Goal: Information Seeking & Learning: Compare options

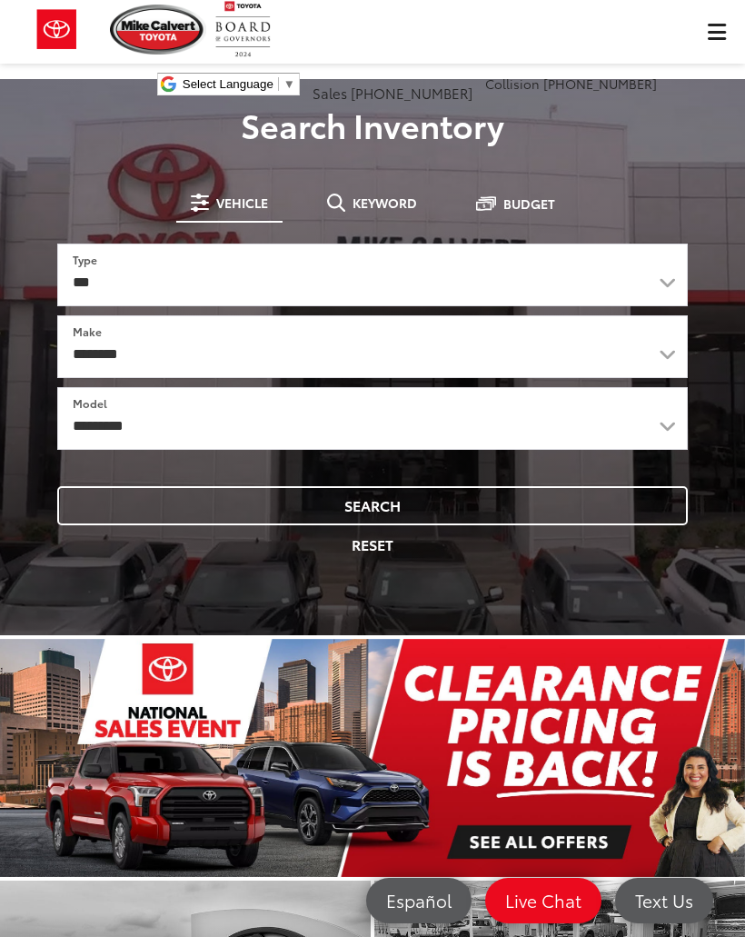
click at [506, 207] on span "Budget" at bounding box center [529, 203] width 52 height 13
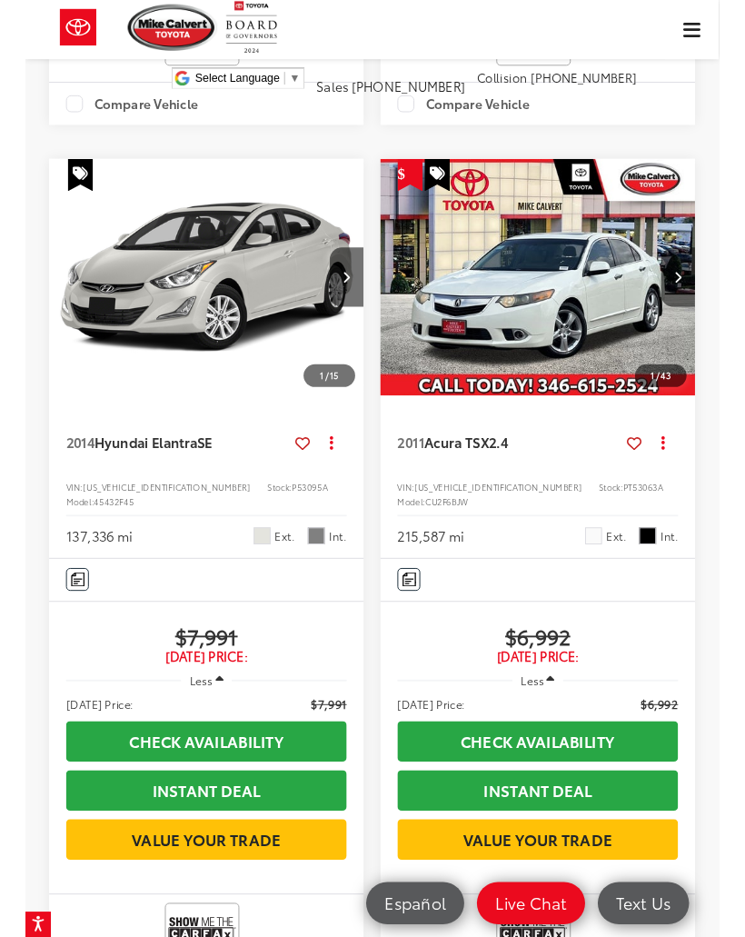
scroll to position [937, 0]
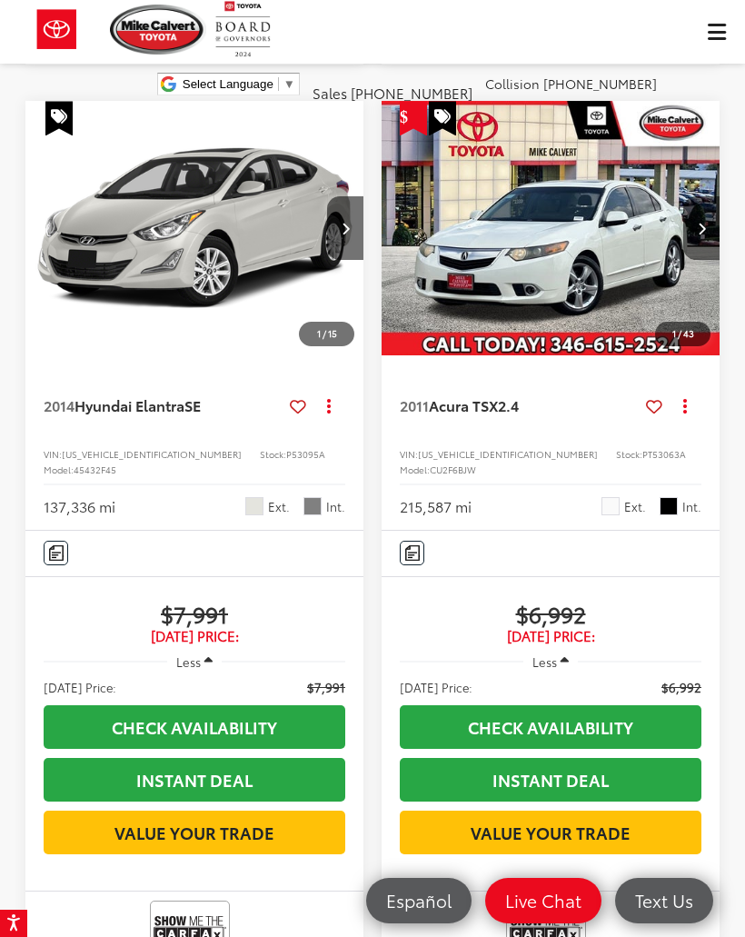
click at [532, 261] on img "2011 Acura TSX 2.4 0" at bounding box center [551, 228] width 341 height 255
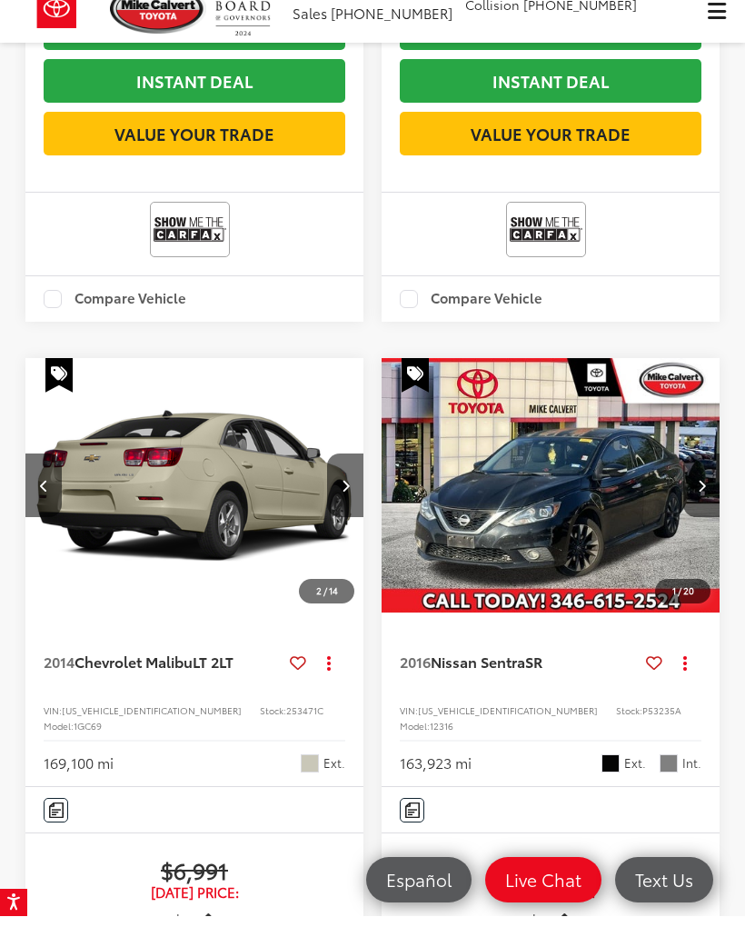
scroll to position [1636, 0]
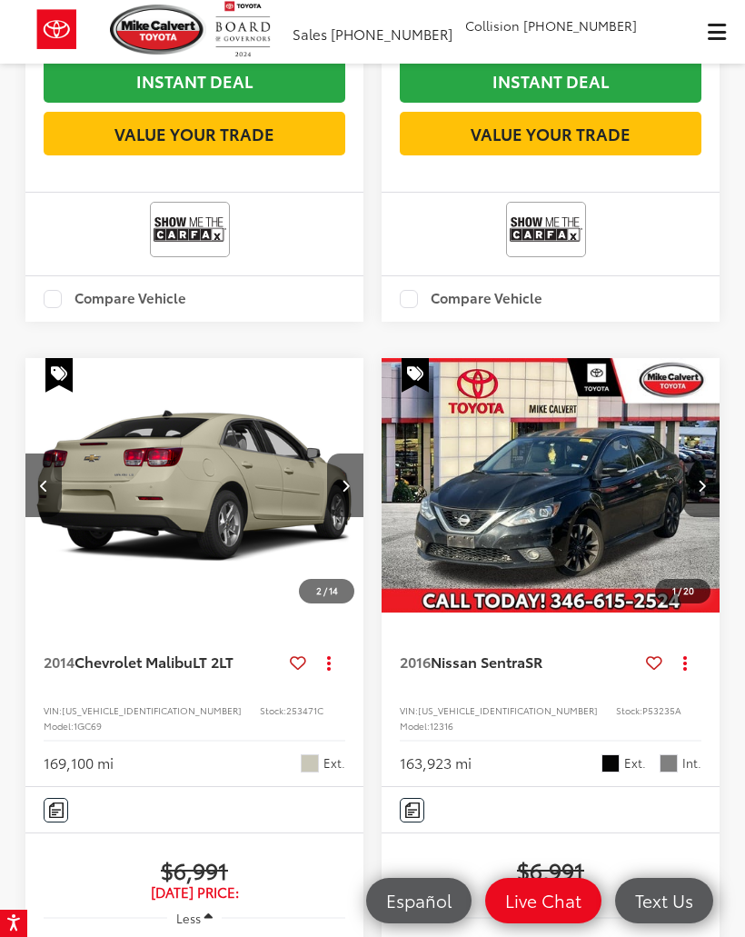
click at [696, 453] on button "Next image" at bounding box center [701, 485] width 36 height 64
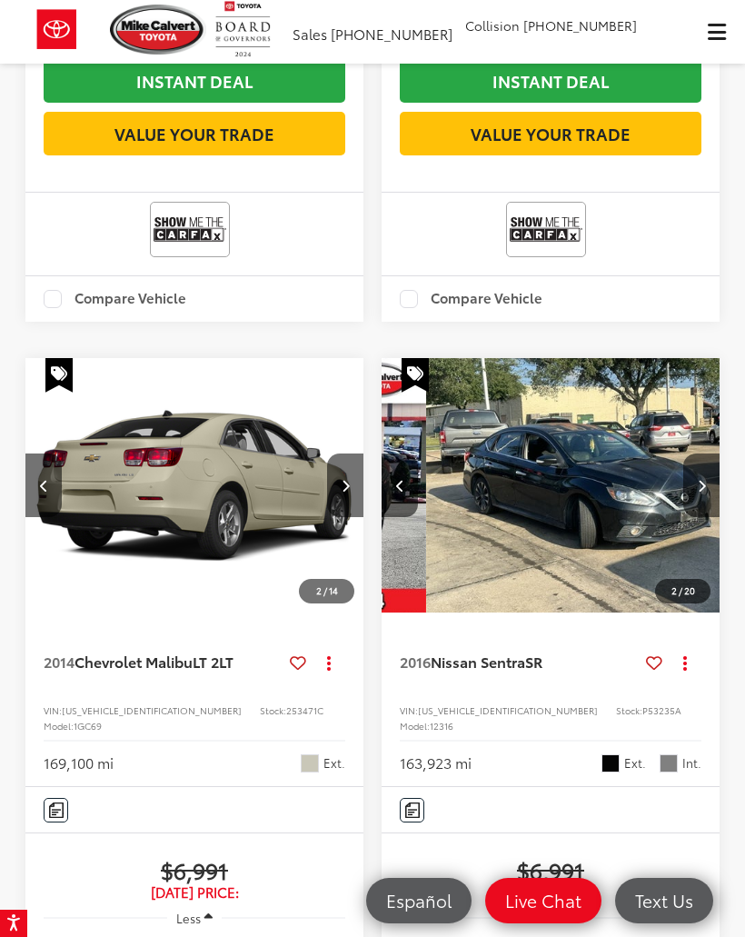
scroll to position [0, 341]
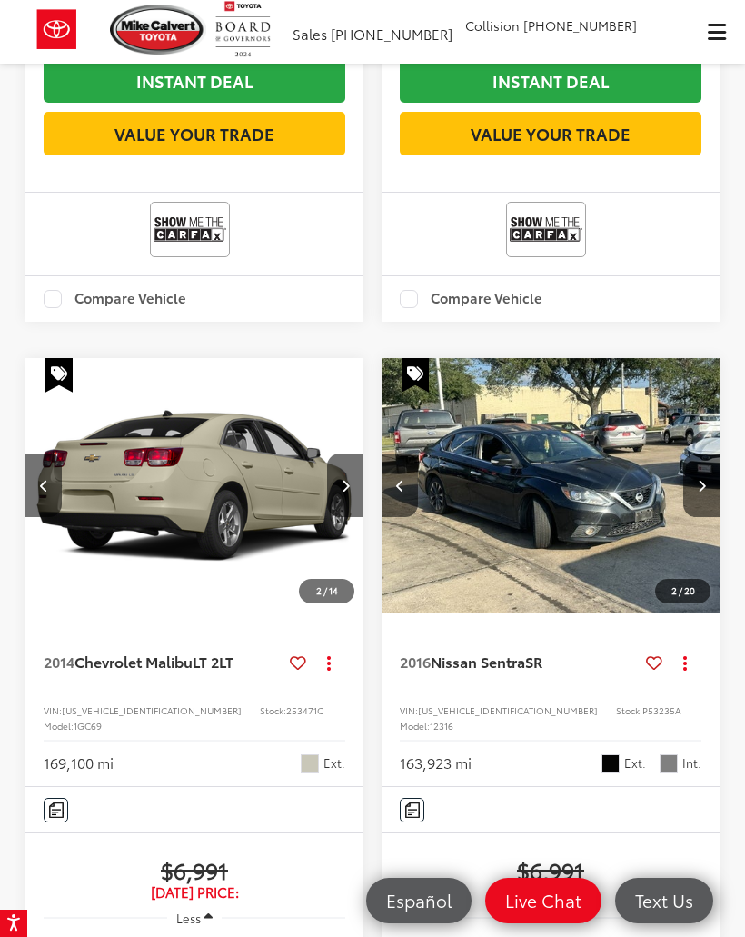
click at [698, 479] on icon "Next image" at bounding box center [702, 485] width 8 height 13
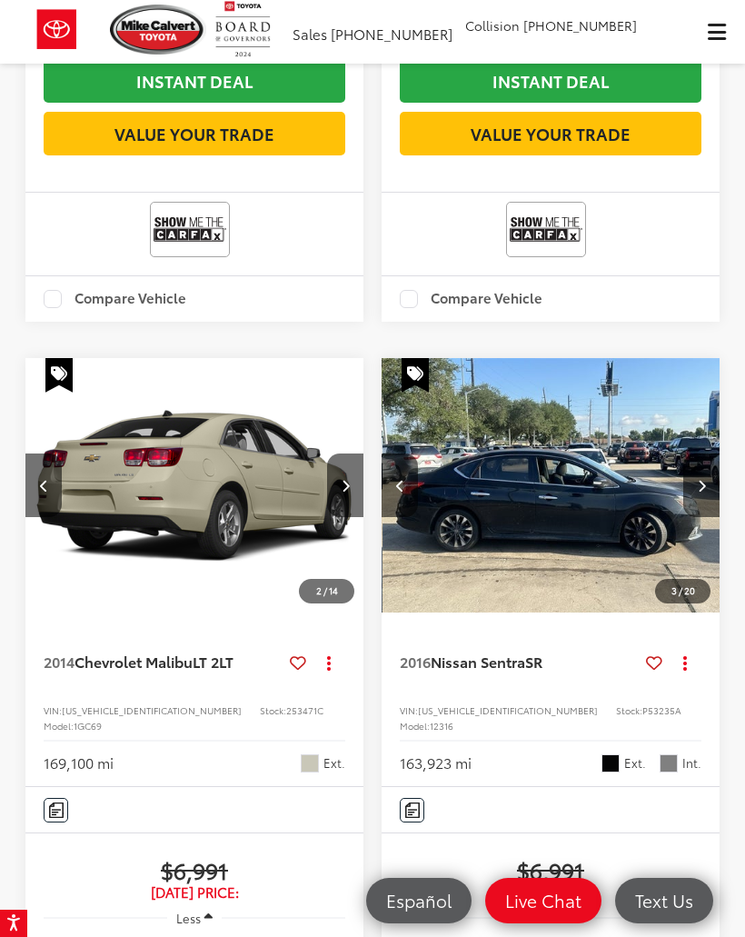
scroll to position [0, 682]
click at [699, 468] on button "Next image" at bounding box center [701, 485] width 36 height 64
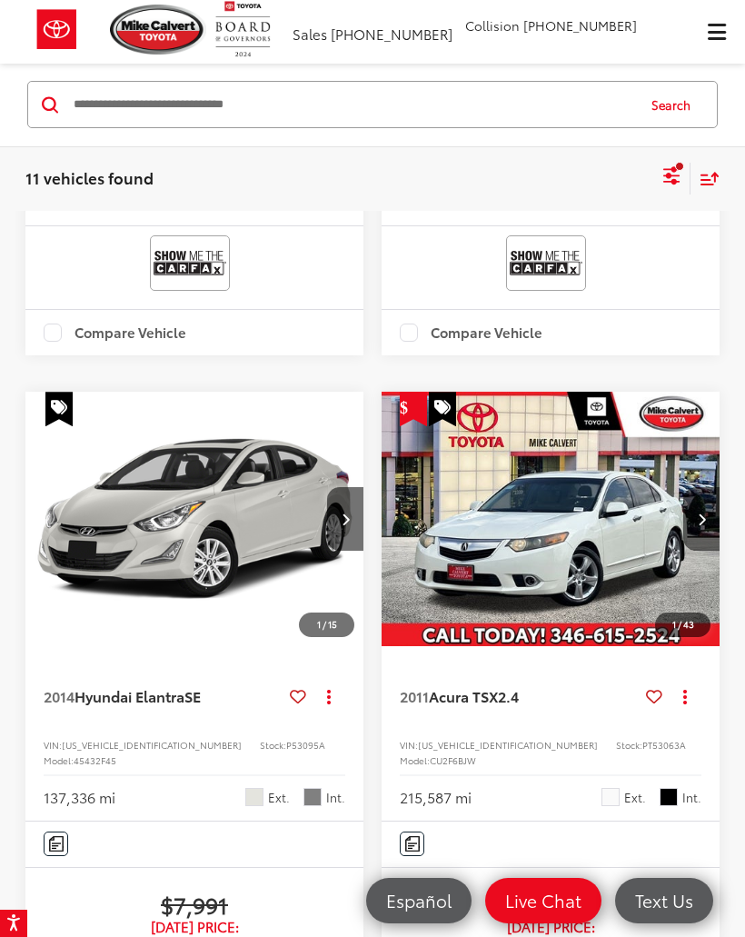
scroll to position [789, 0]
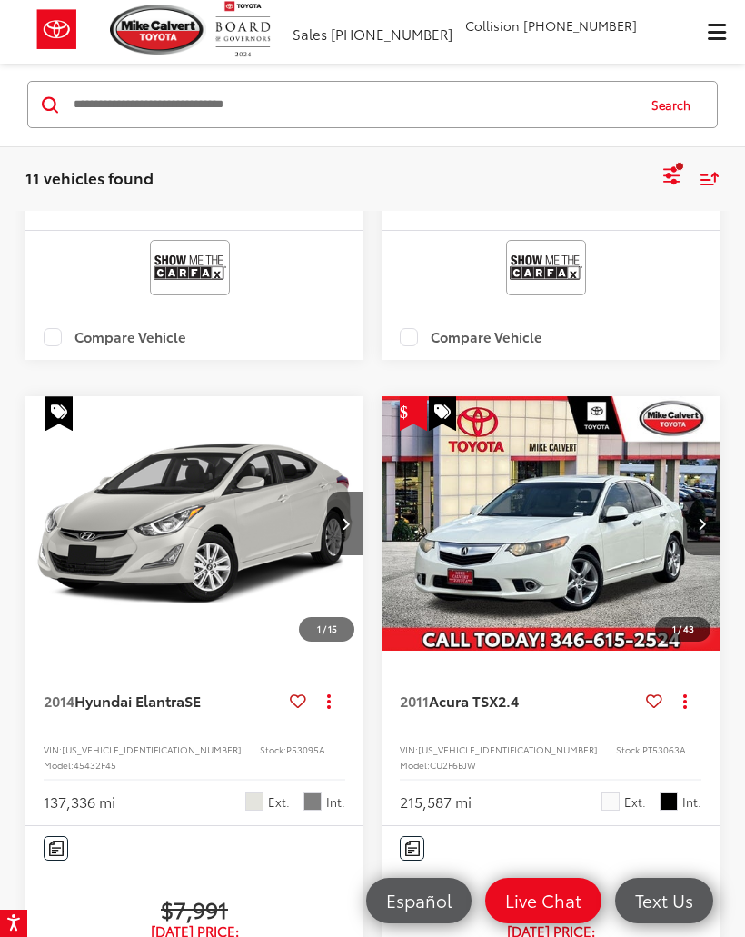
click at [313, 512] on img "2014 Hyundai Elantra SE 0" at bounding box center [195, 523] width 341 height 255
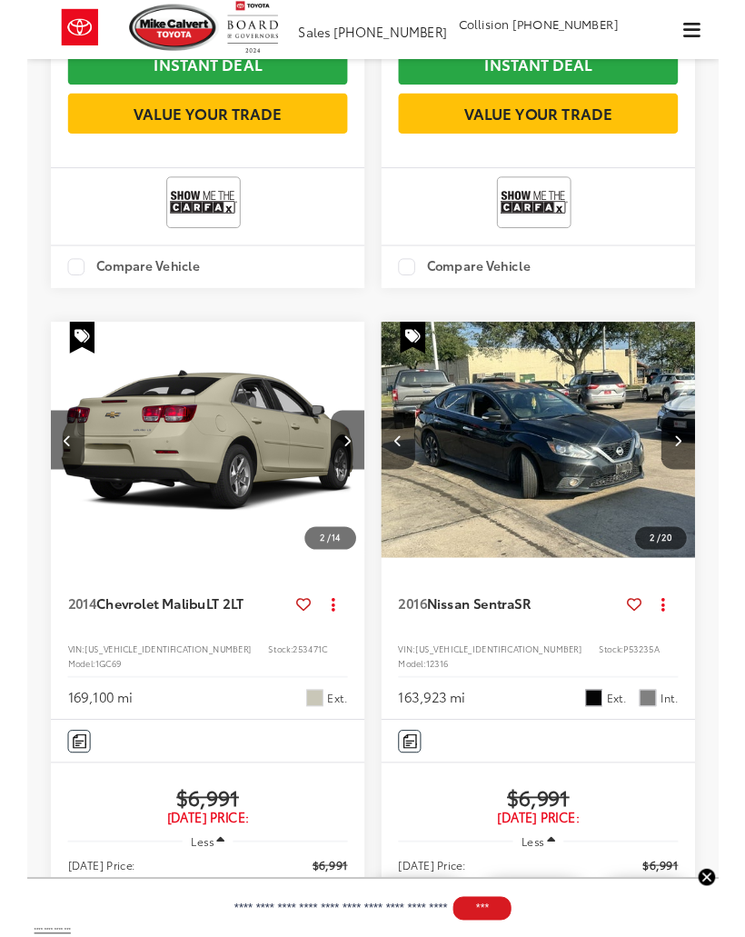
scroll to position [1720, 0]
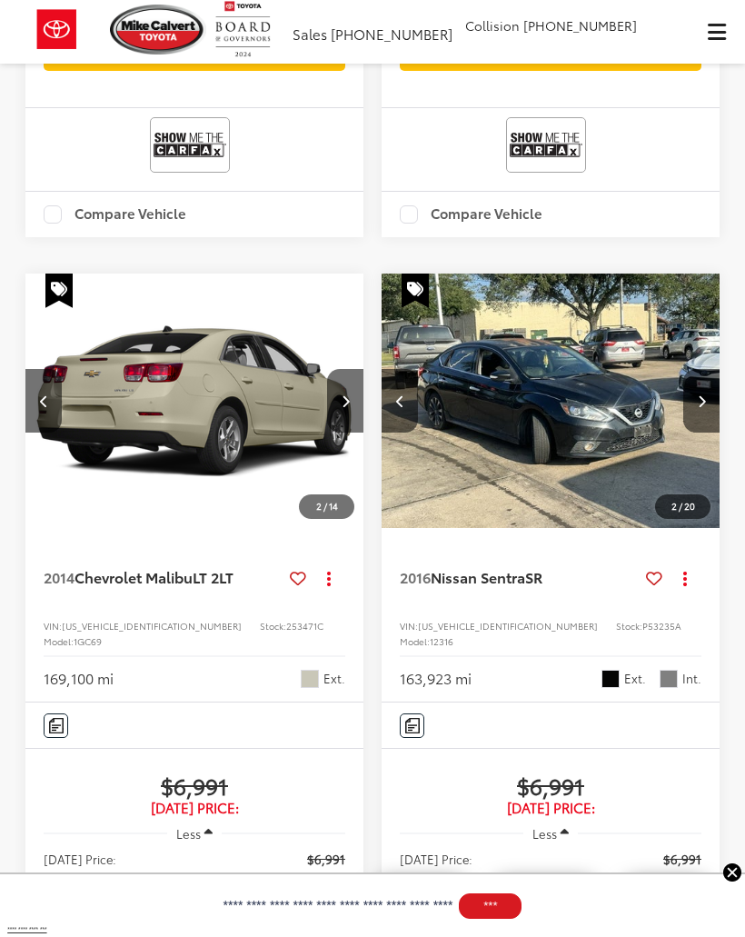
click at [143, 28] on img at bounding box center [158, 30] width 96 height 50
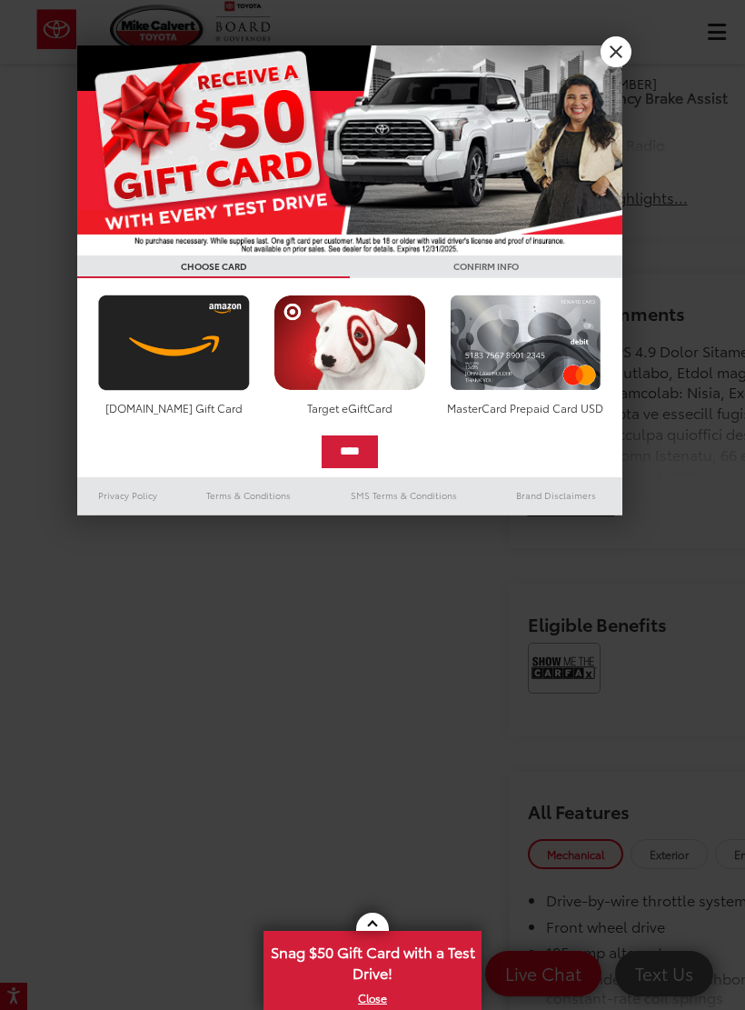
click at [612, 42] on link "X" at bounding box center [616, 51] width 31 height 31
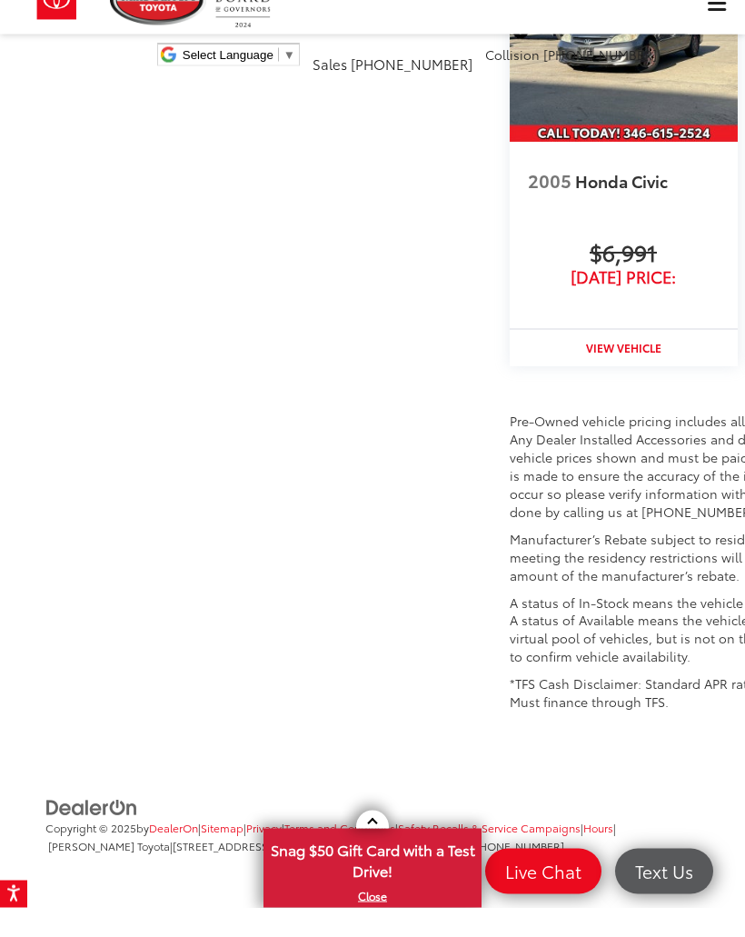
scroll to position [3404, 0]
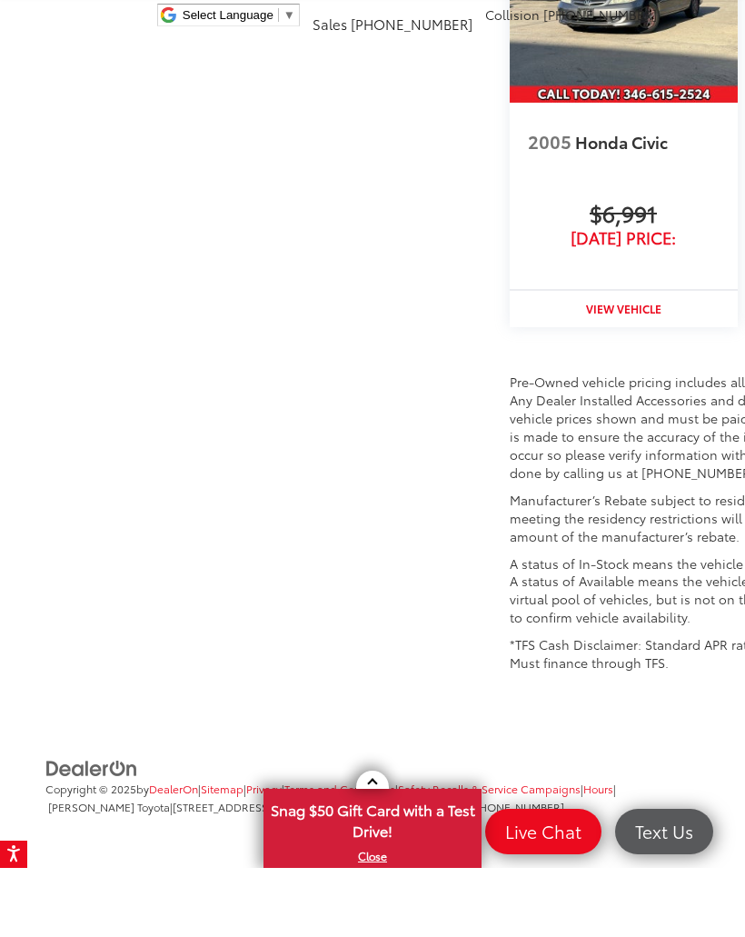
scroll to position [4185, 0]
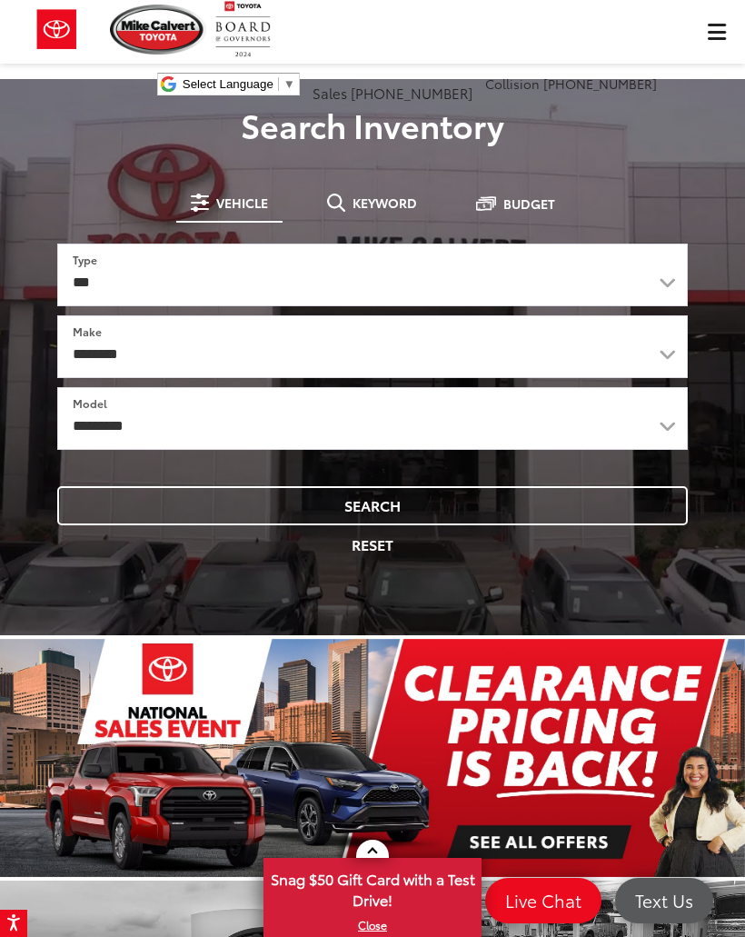
click at [365, 211] on button "Keyword" at bounding box center [372, 202] width 119 height 33
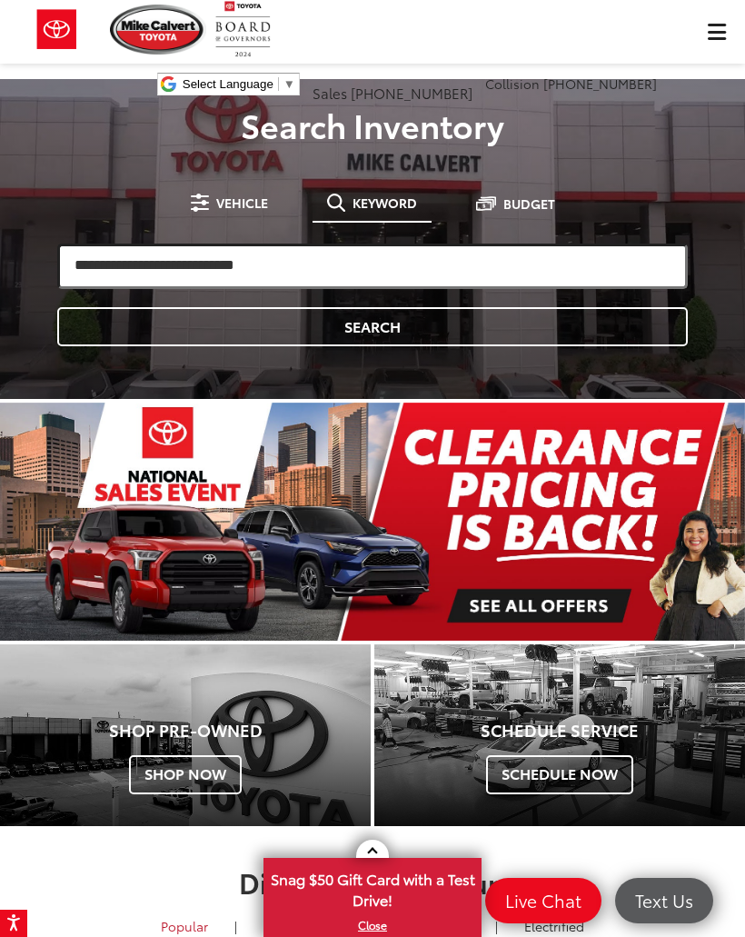
click at [385, 264] on input "search" at bounding box center [372, 266] width 631 height 45
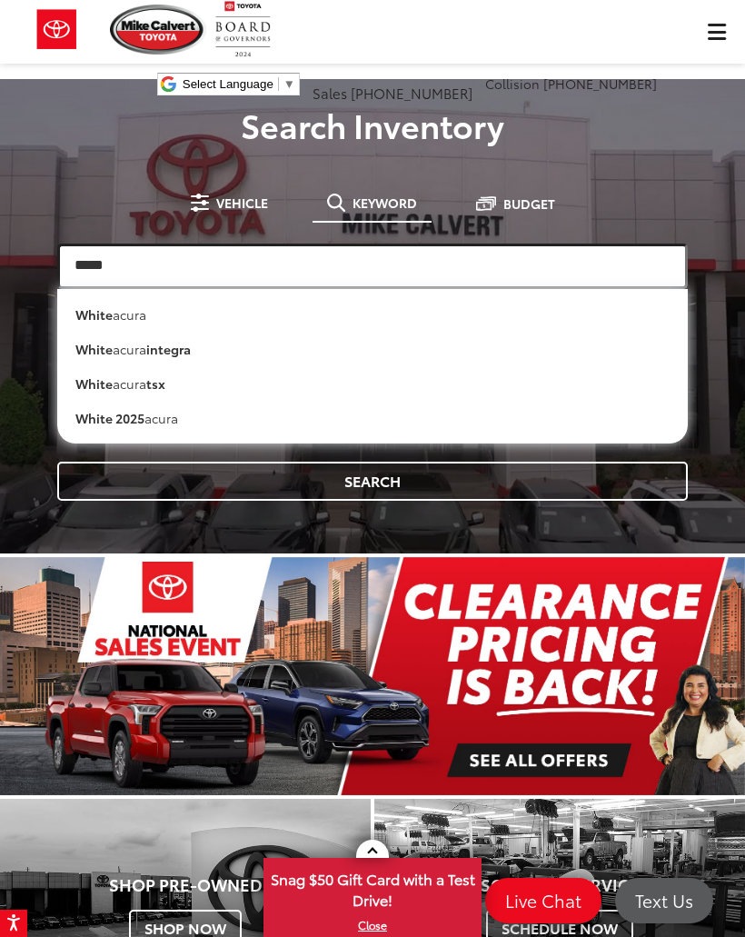
type input "*****"
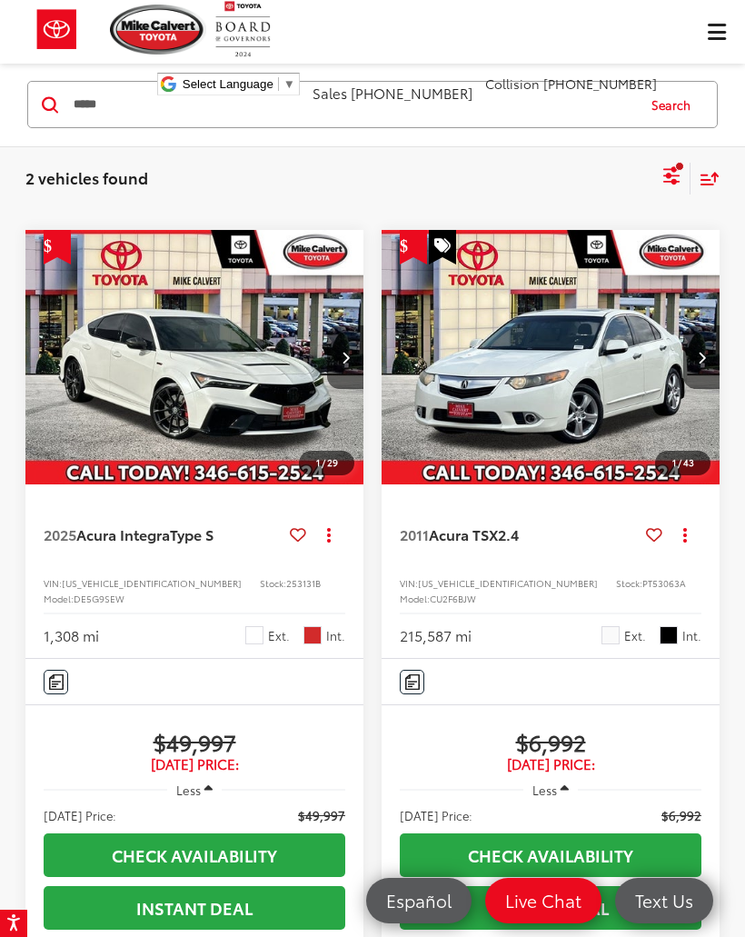
click at [572, 398] on img "2011 Acura TSX 2.4 0" at bounding box center [551, 357] width 341 height 255
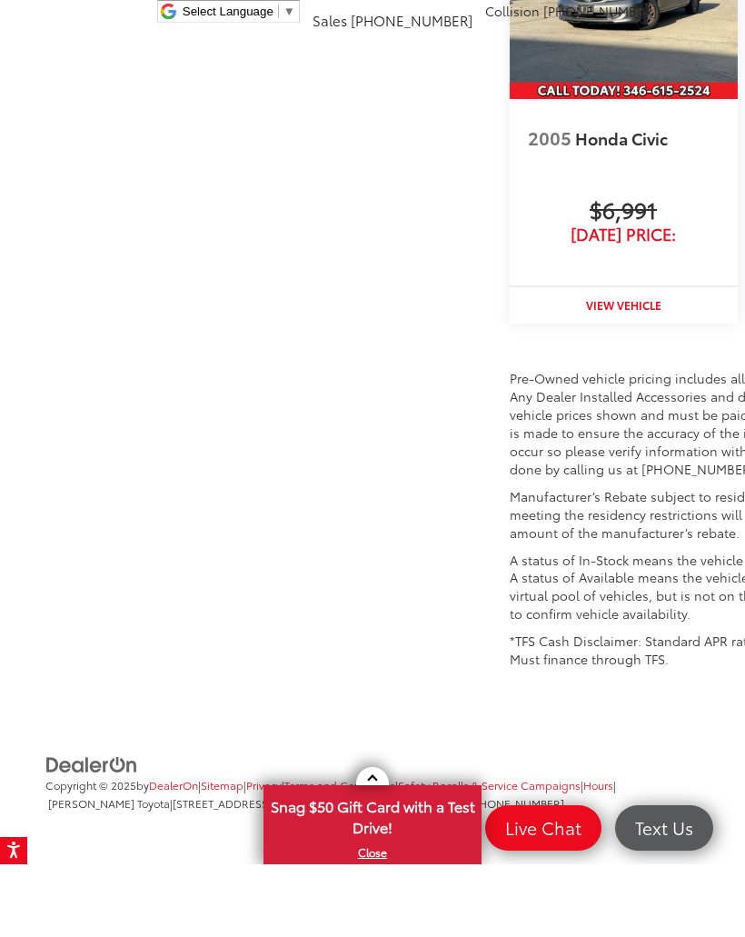
scroll to position [3193, 0]
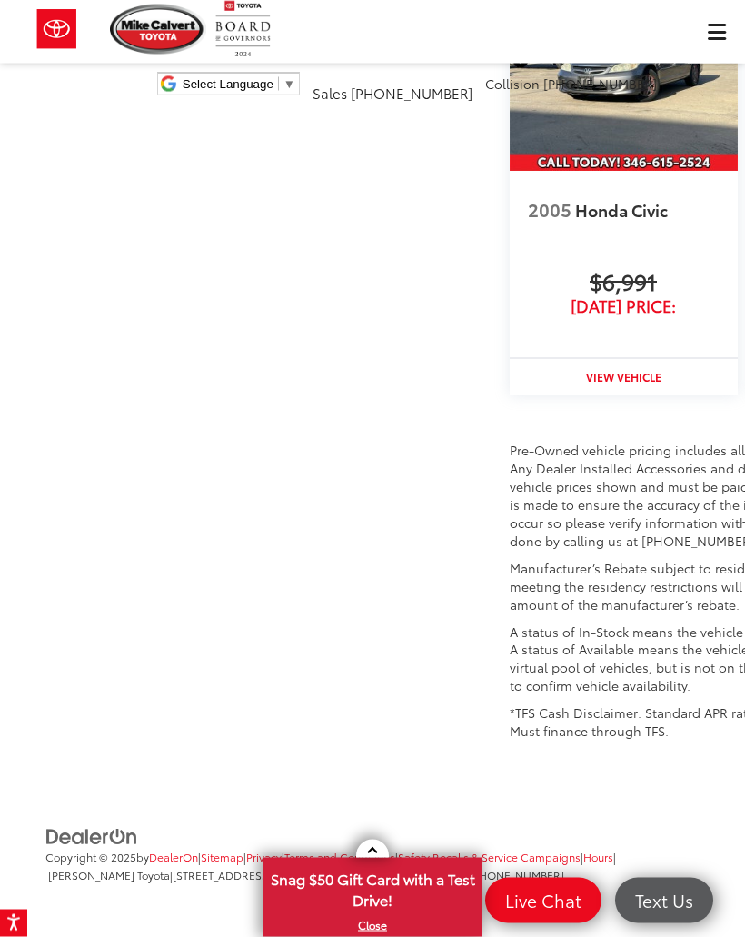
scroll to position [3037, 0]
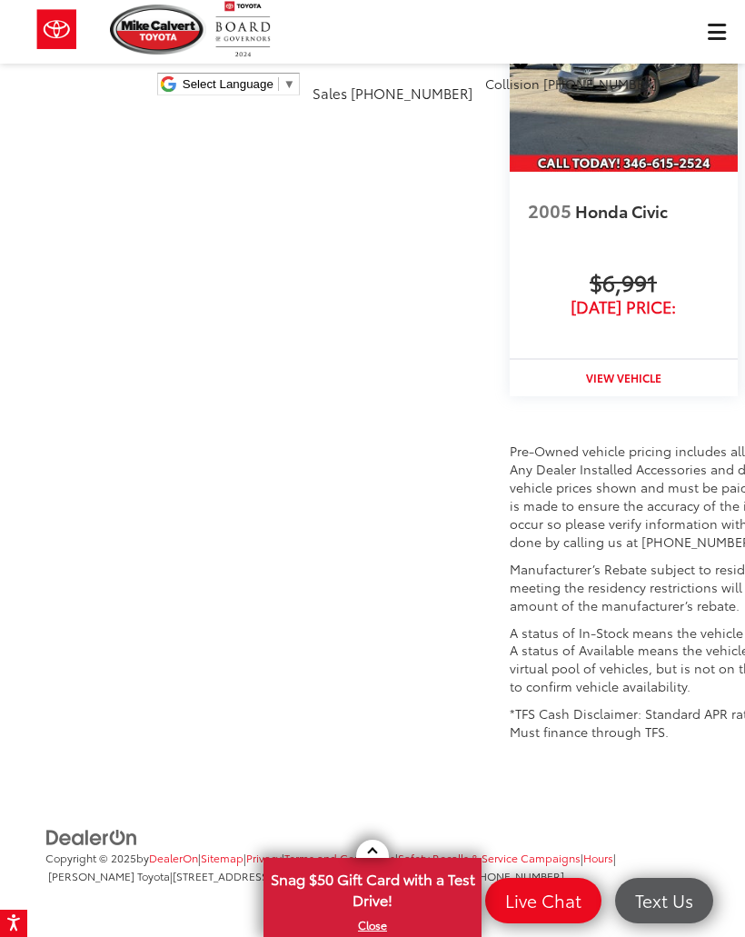
click at [166, 33] on img at bounding box center [158, 30] width 96 height 50
